Goal: Task Accomplishment & Management: Use online tool/utility

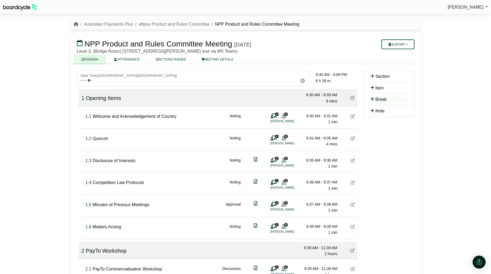
scroll to position [481, 0]
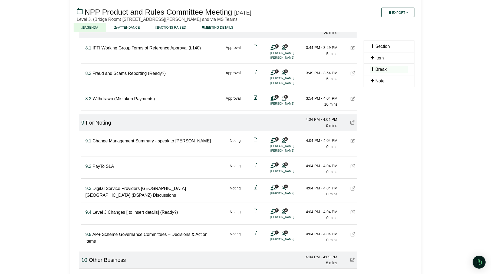
scroll to position [684, 0]
